Goal: Find specific page/section: Find specific page/section

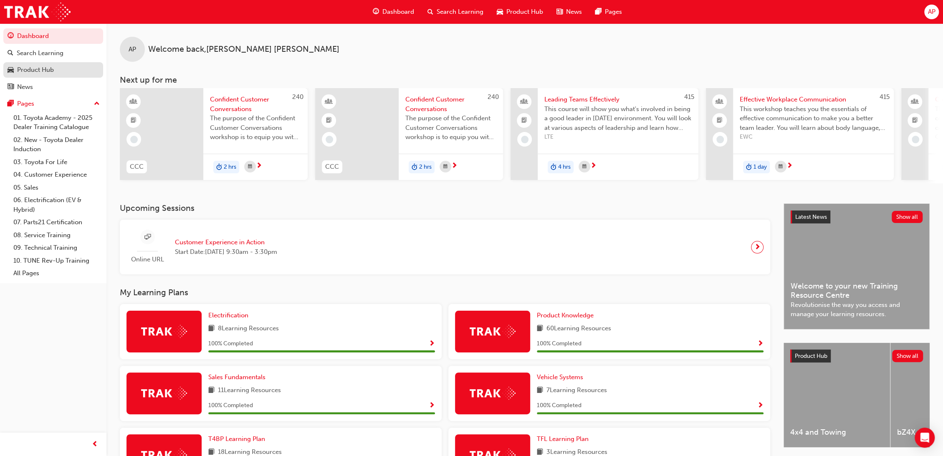
click at [49, 75] on div "Product Hub" at bounding box center [53, 70] width 91 height 10
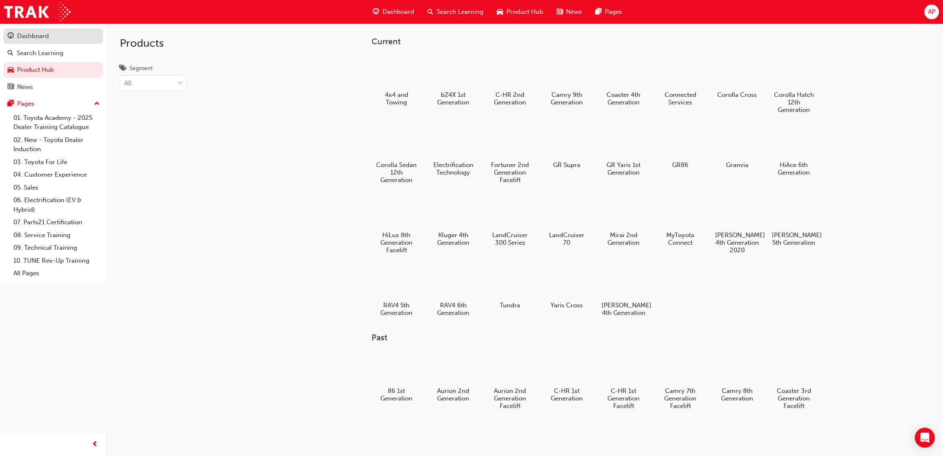
click at [48, 37] on div "Dashboard" at bounding box center [33, 36] width 32 height 10
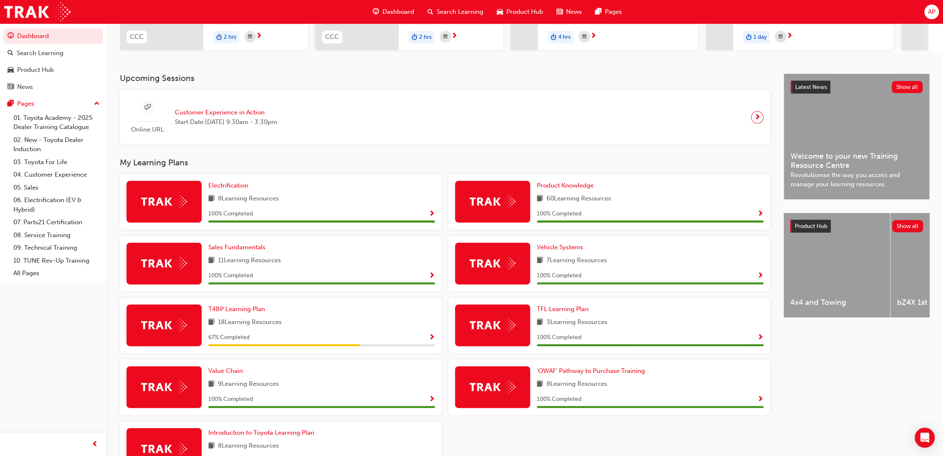
scroll to position [194, 0]
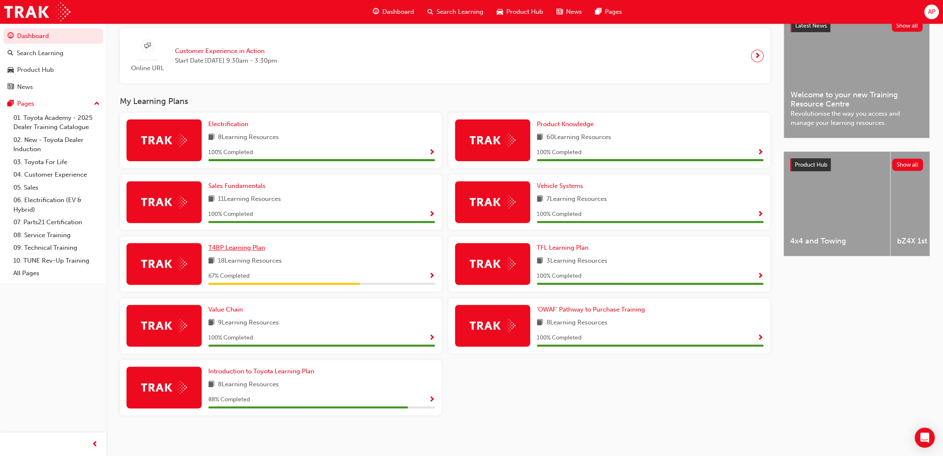
click at [246, 249] on span "T4BP Learning Plan" at bounding box center [236, 248] width 57 height 8
